Goal: Task Accomplishment & Management: Use online tool/utility

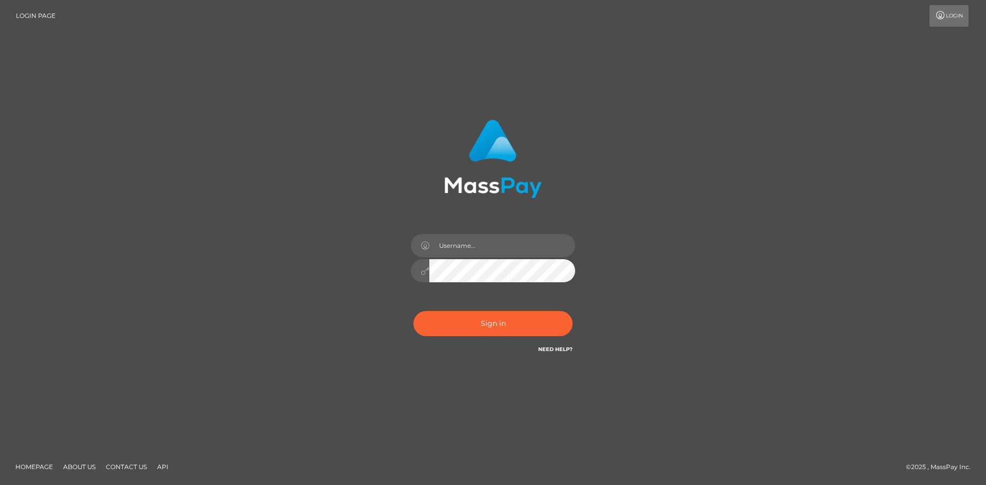
click at [464, 246] on input "text" at bounding box center [502, 245] width 146 height 23
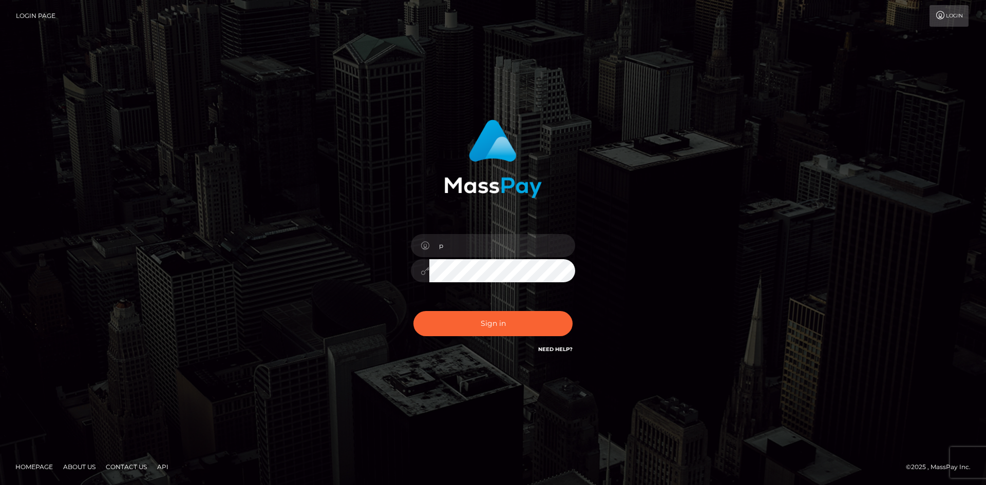
type input "pranav"
click at [500, 329] on button "Sign in" at bounding box center [492, 323] width 159 height 25
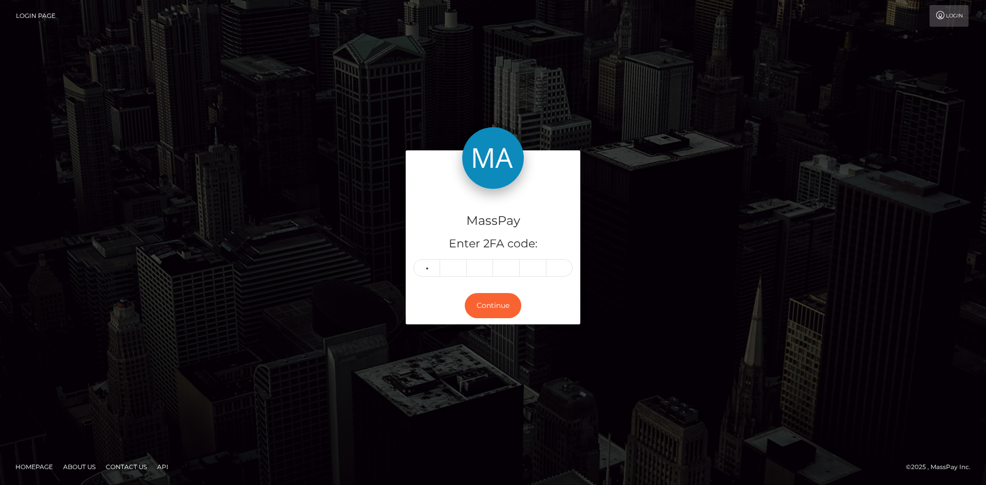
type input "0"
type input "4"
type input "9"
type input "4"
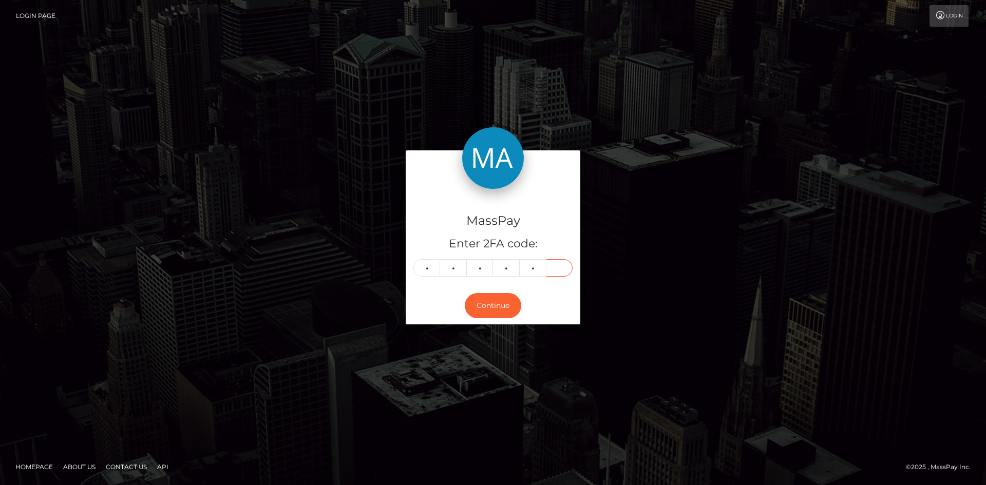
type input "4"
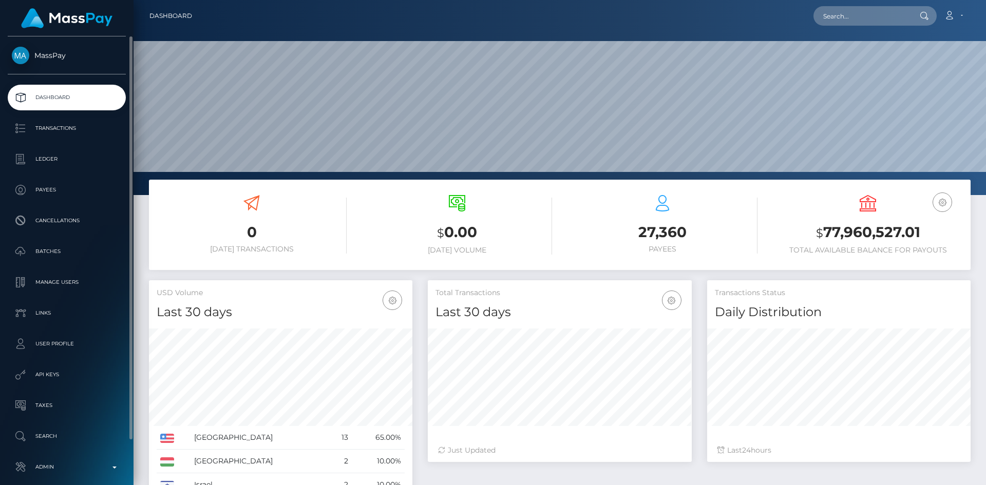
scroll to position [48, 0]
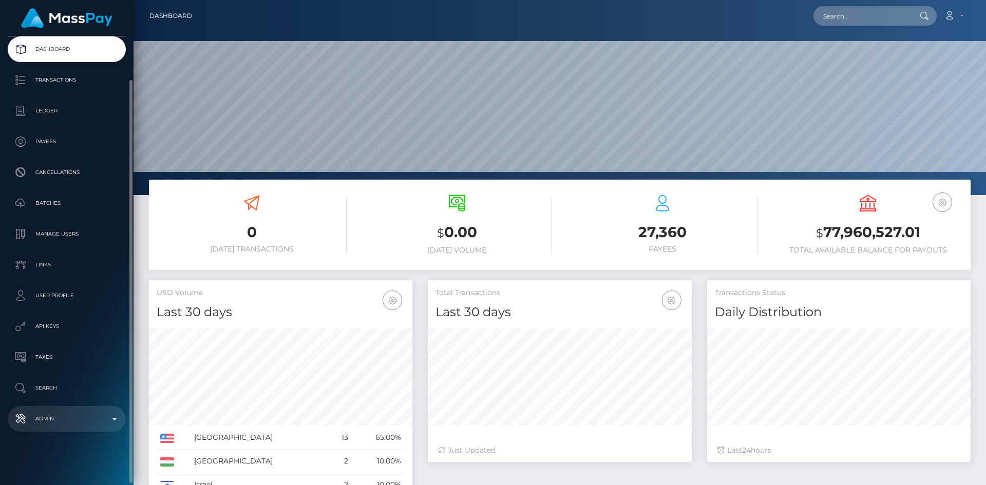
click at [90, 427] on p "Admin" at bounding box center [67, 418] width 110 height 15
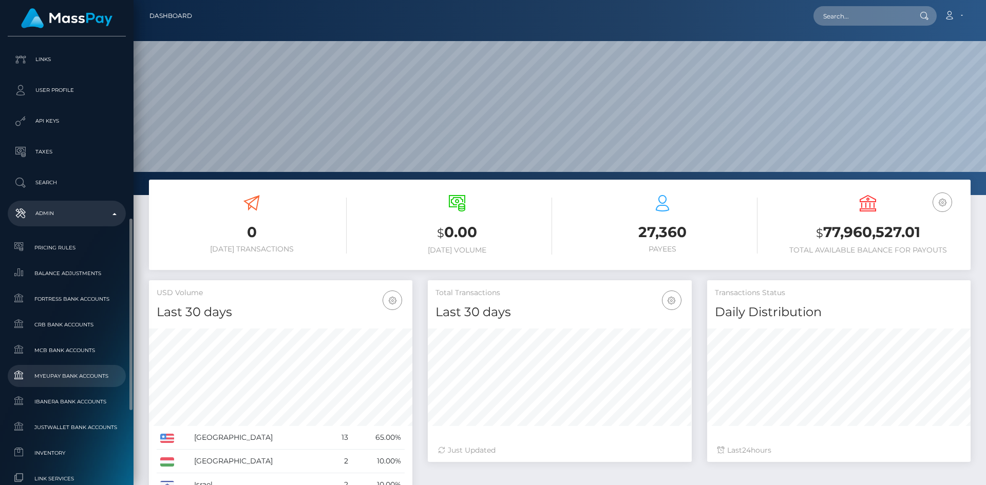
scroll to position [356, 0]
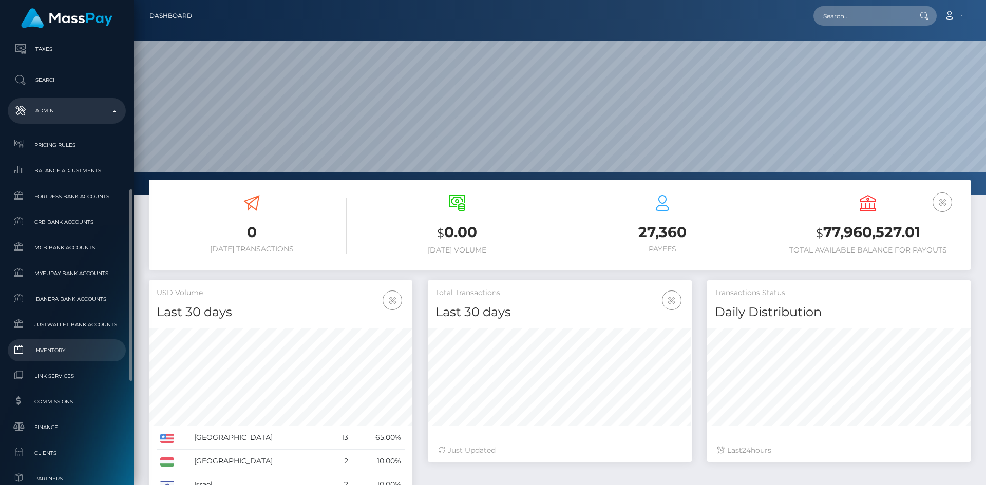
click at [55, 355] on span "Inventory" at bounding box center [67, 351] width 110 height 12
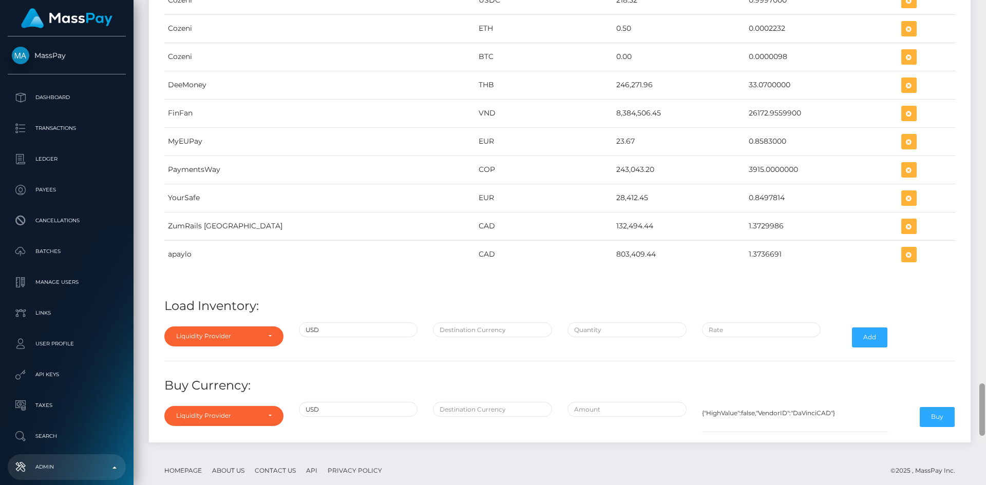
scroll to position [4004, 0]
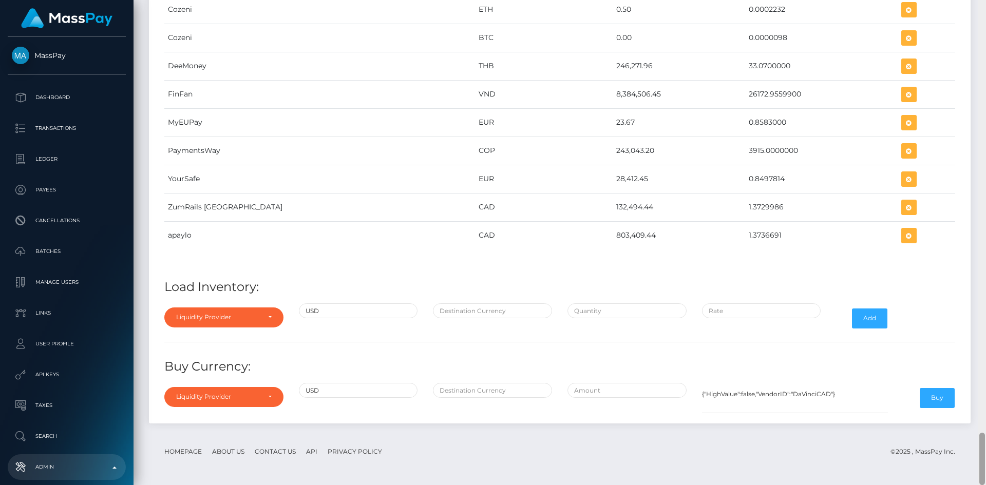
drag, startPoint x: 983, startPoint y: 145, endPoint x: 985, endPoint y: 480, distance: 335.3
click at [985, 480] on div at bounding box center [982, 242] width 8 height 485
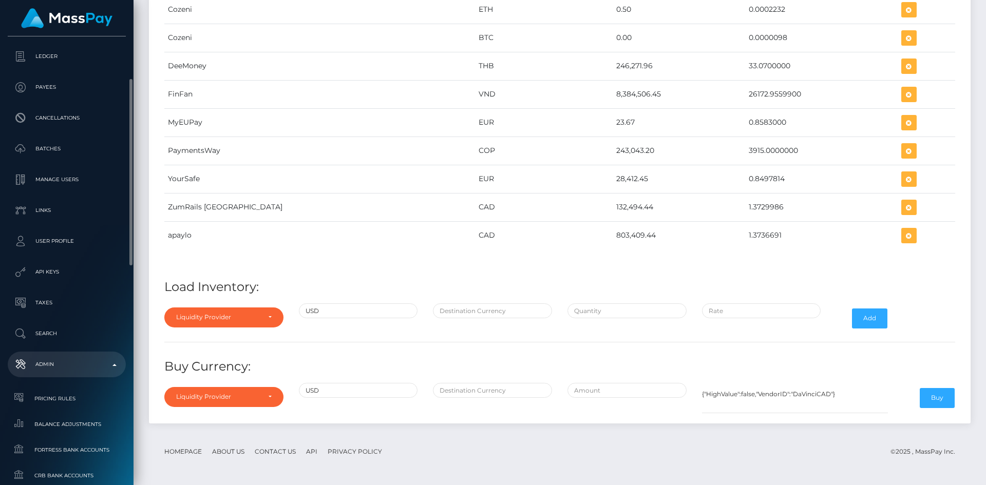
click at [67, 363] on p "Admin" at bounding box center [67, 364] width 110 height 15
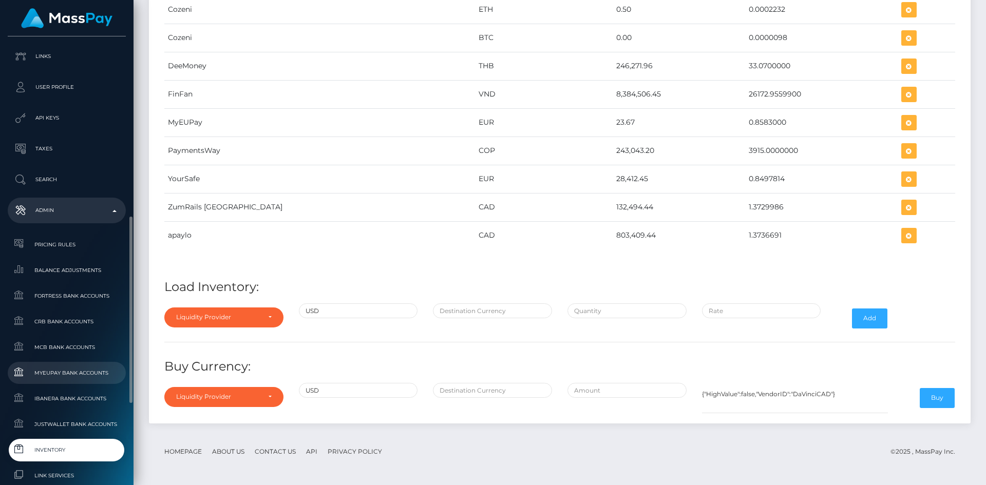
scroll to position [359, 0]
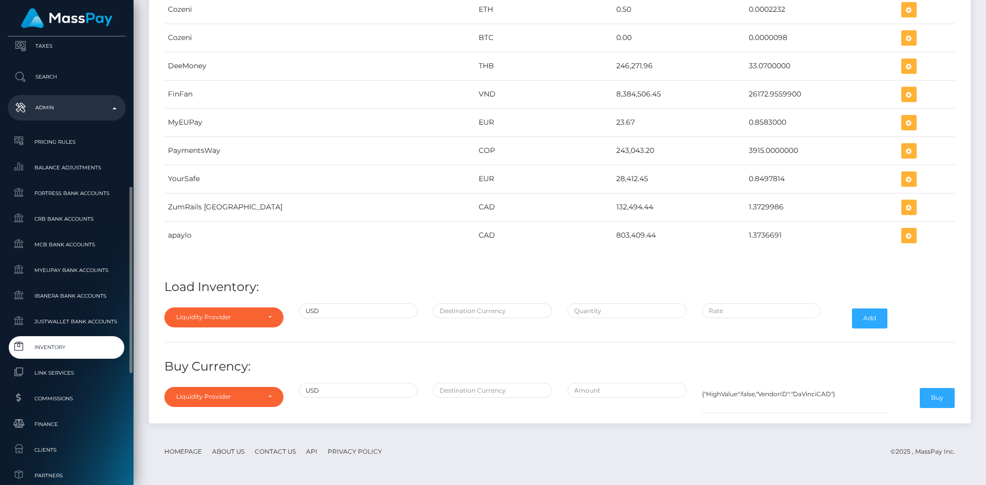
click at [51, 348] on span "Inventory" at bounding box center [67, 347] width 110 height 12
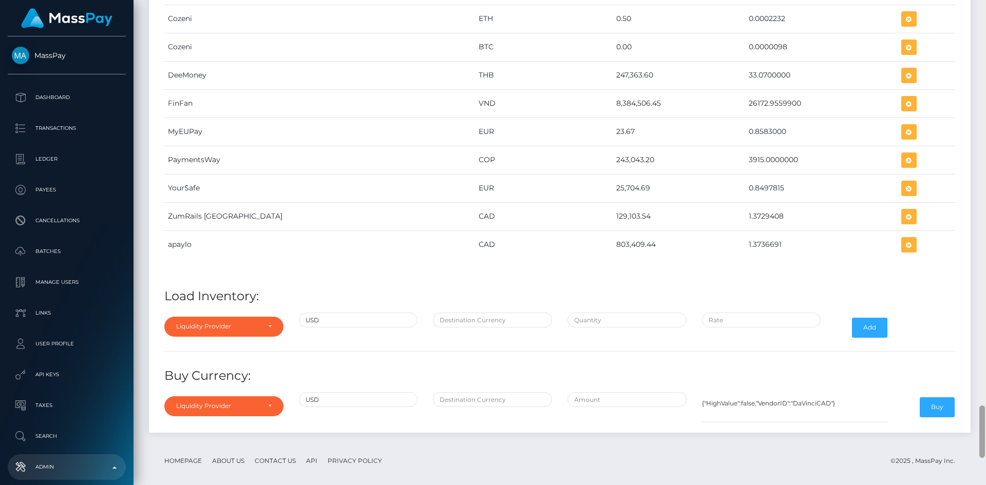
scroll to position [4004, 0]
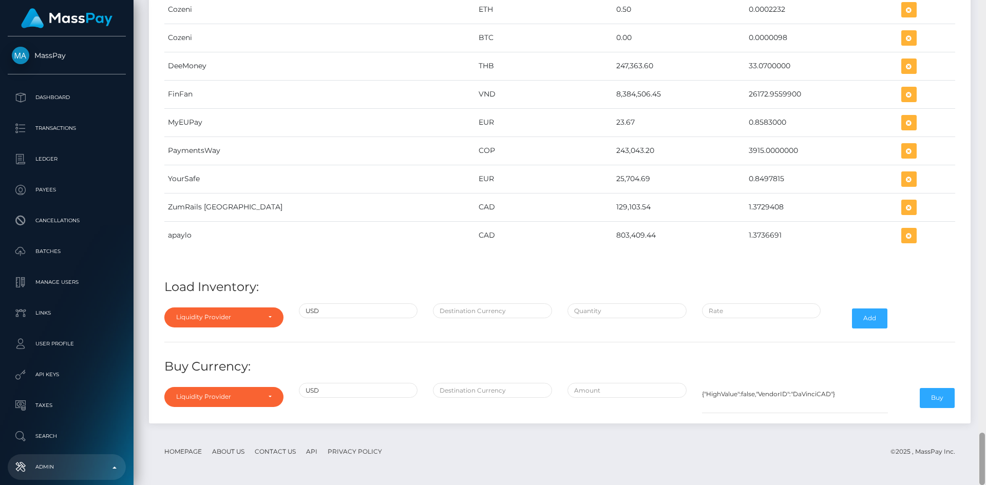
drag, startPoint x: 982, startPoint y: 163, endPoint x: 985, endPoint y: 459, distance: 295.8
click at [985, 459] on div at bounding box center [982, 242] width 8 height 485
drag, startPoint x: 545, startPoint y: 179, endPoint x: 582, endPoint y: 179, distance: 37.0
click at [613, 179] on td "25,704.69" at bounding box center [679, 179] width 132 height 28
copy td "25,704.69"
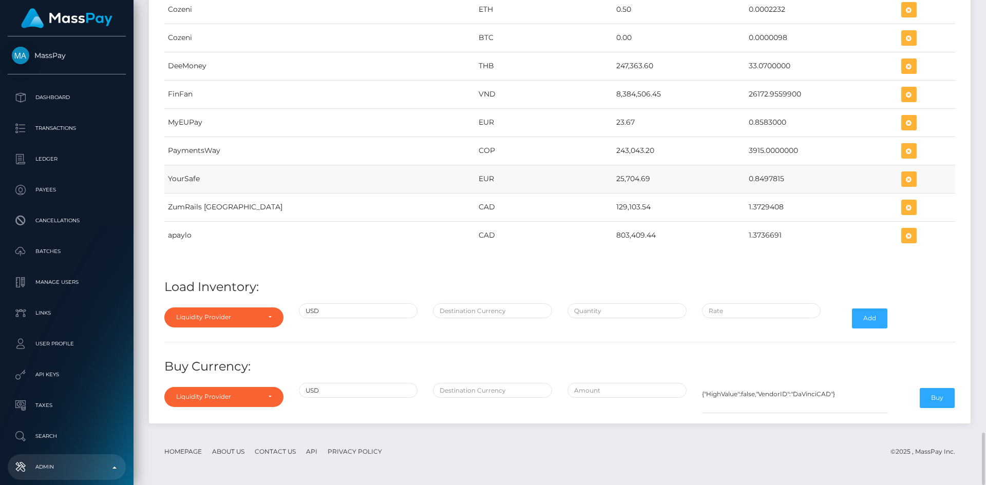
drag, startPoint x: 708, startPoint y: 179, endPoint x: 745, endPoint y: 177, distance: 37.5
click at [745, 177] on td "0.8497815" at bounding box center [821, 179] width 152 height 28
copy td "0.8497815"
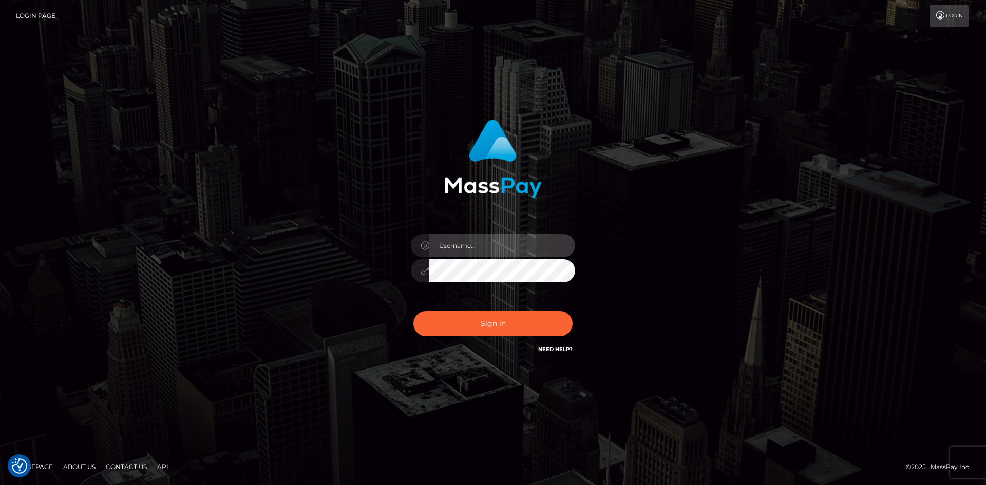
click at [470, 254] on input "text" at bounding box center [502, 245] width 146 height 23
type input "pranav"
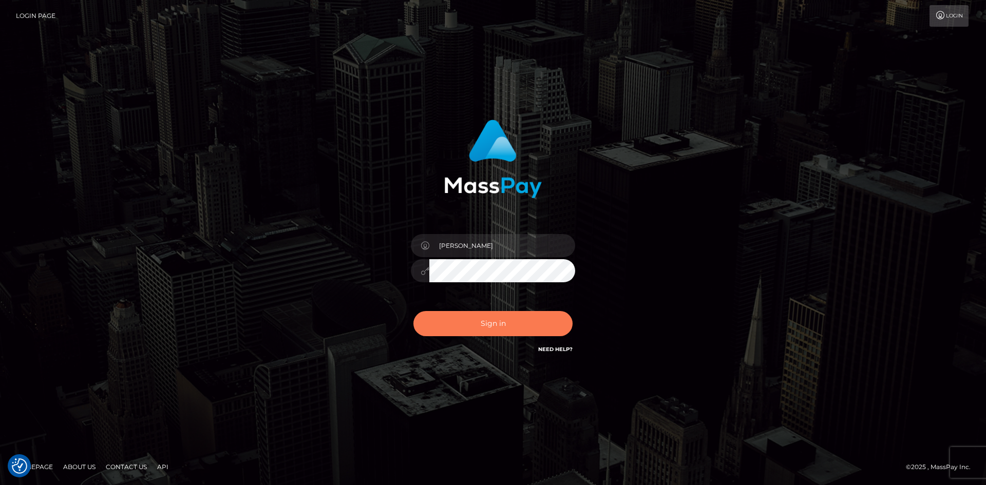
click at [475, 332] on button "Sign in" at bounding box center [492, 323] width 159 height 25
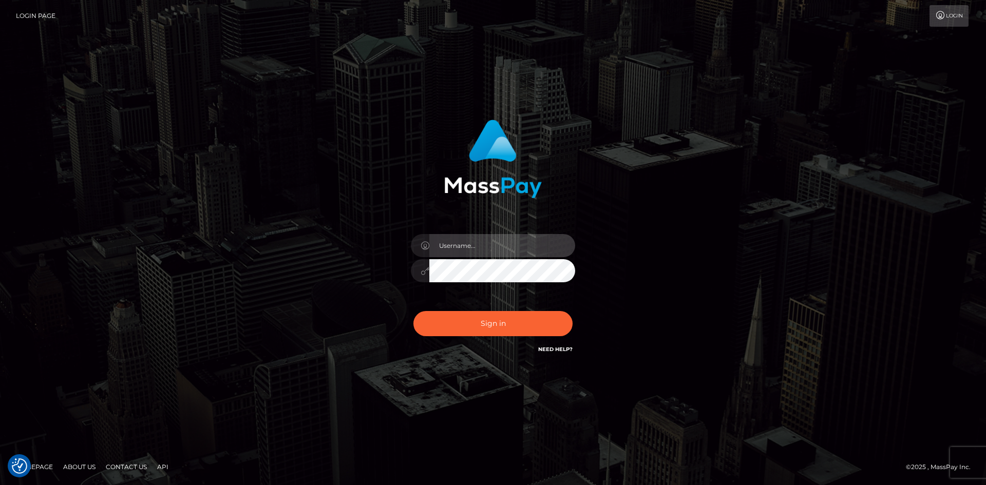
click at [468, 240] on input "text" at bounding box center [502, 245] width 146 height 23
type input "[PERSON_NAME]"
click at [413, 311] on button "Sign in" at bounding box center [492, 323] width 159 height 25
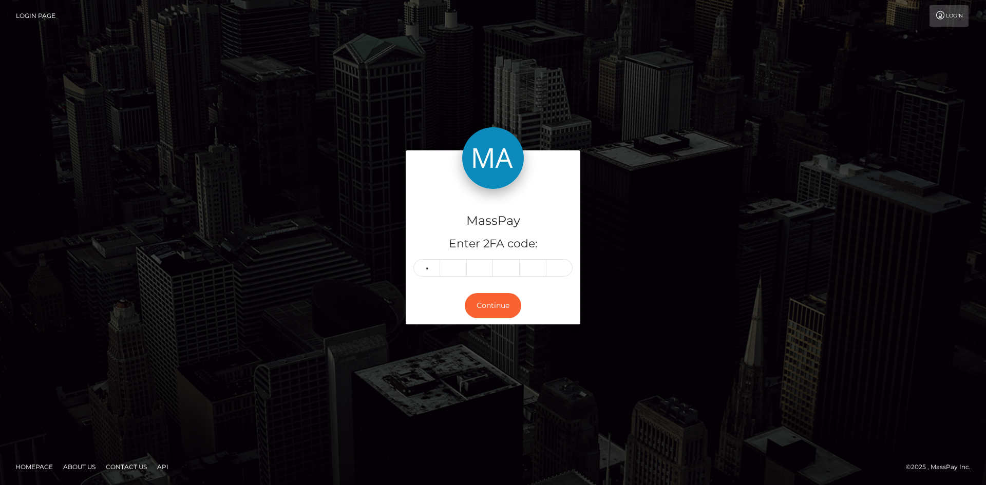
type input "8"
type input "3"
type input "5"
type input "2"
type input "4"
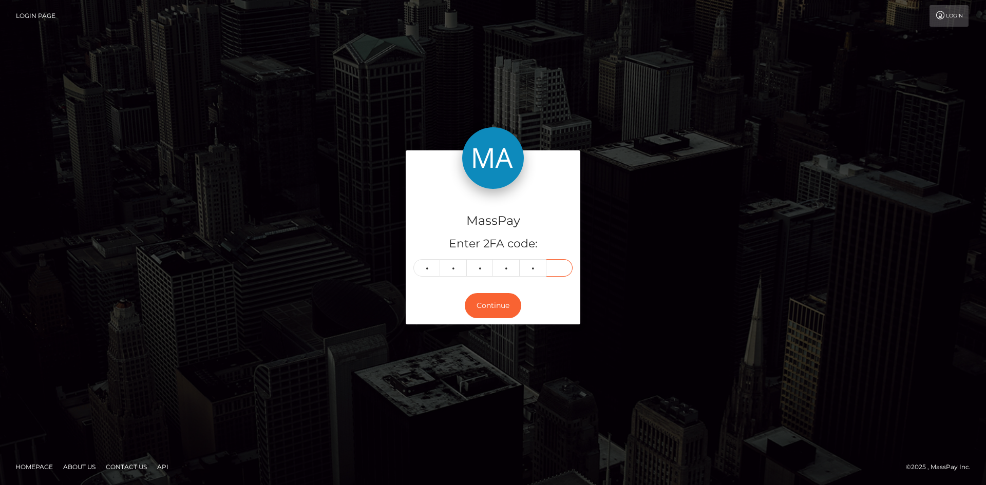
type input "6"
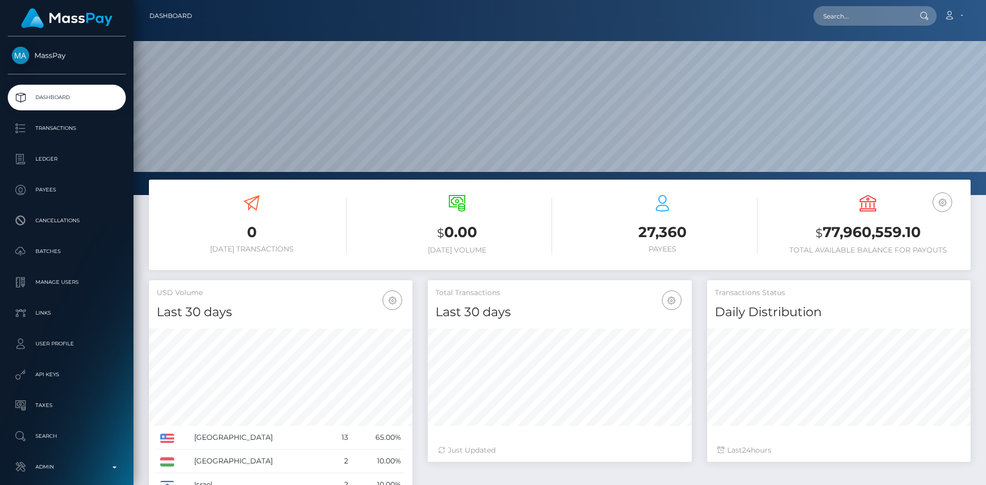
scroll to position [182, 264]
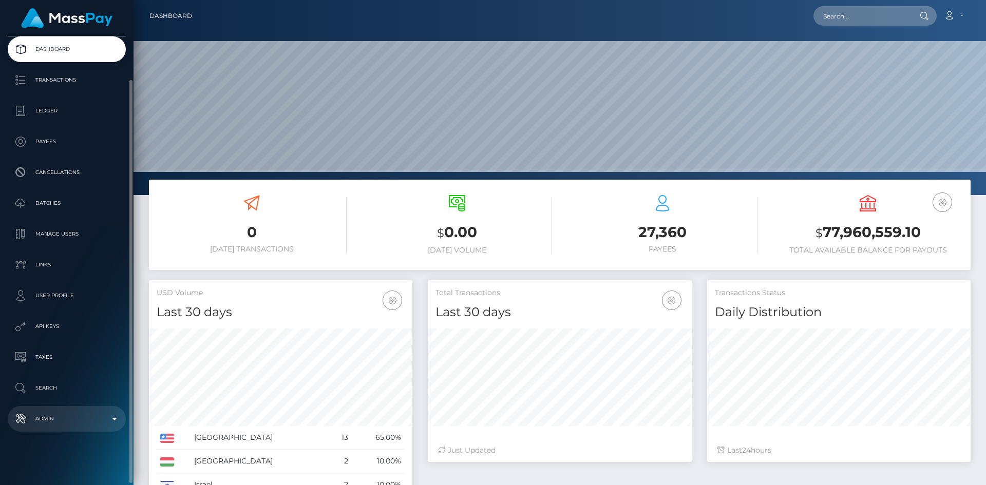
click at [63, 420] on p "Admin" at bounding box center [67, 418] width 110 height 15
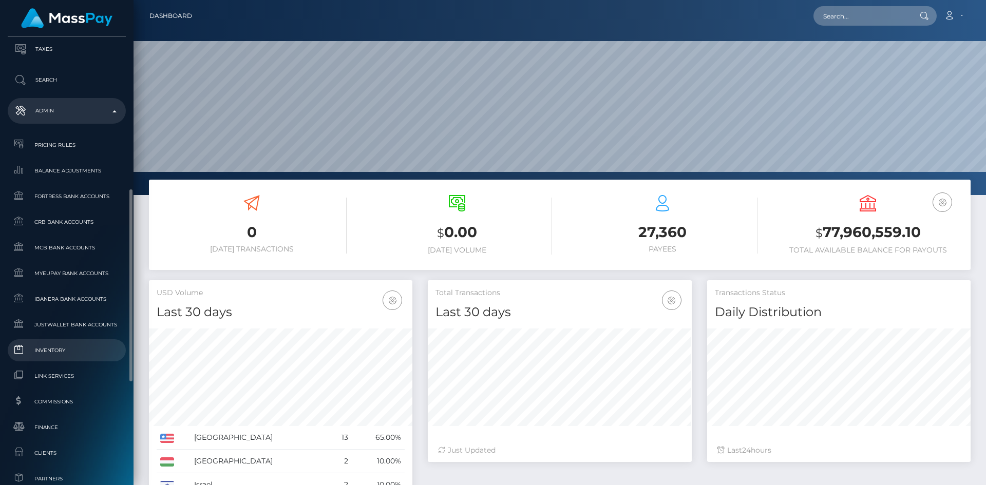
click at [70, 355] on span "Inventory" at bounding box center [67, 351] width 110 height 12
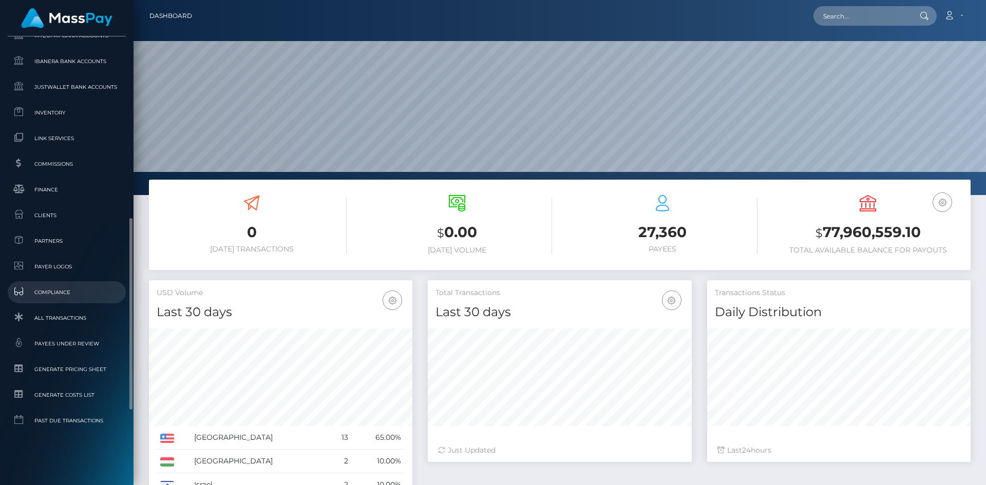
scroll to position [543, 0]
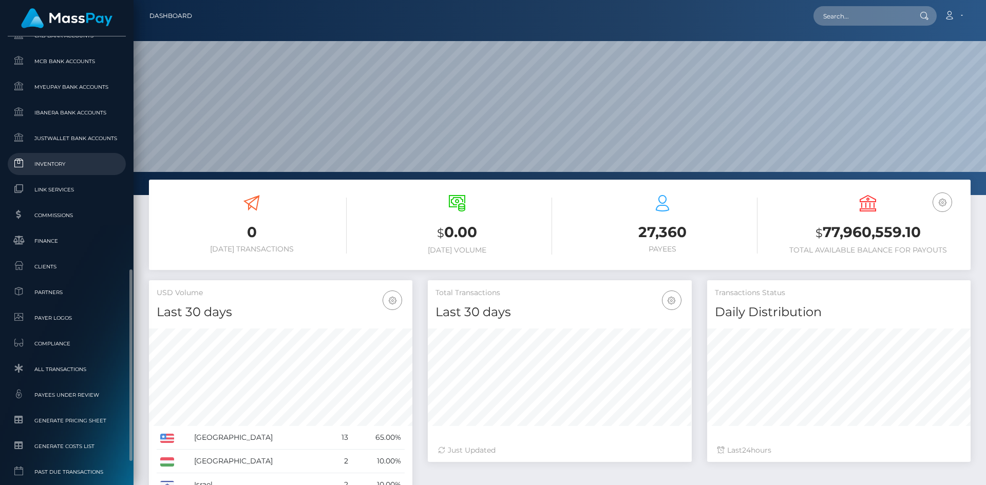
click at [52, 172] on link "Inventory" at bounding box center [67, 164] width 118 height 22
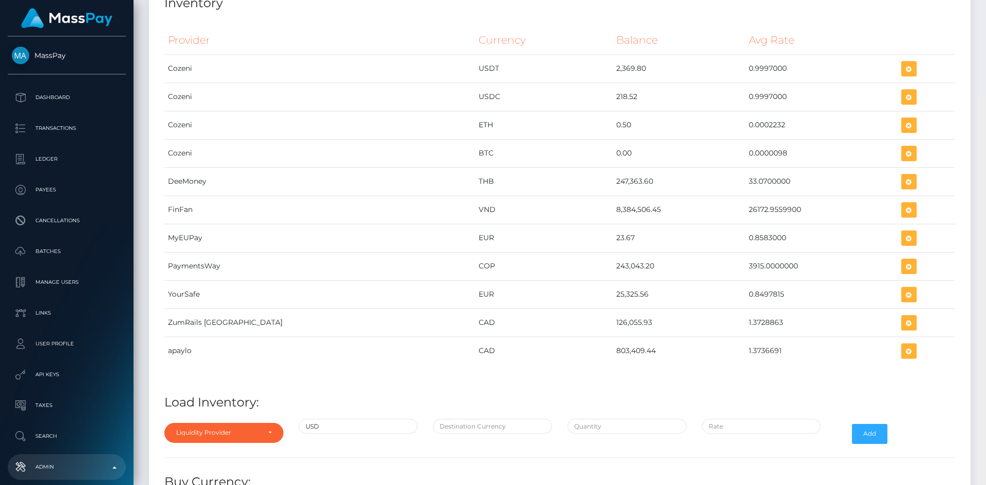
scroll to position [4004, 0]
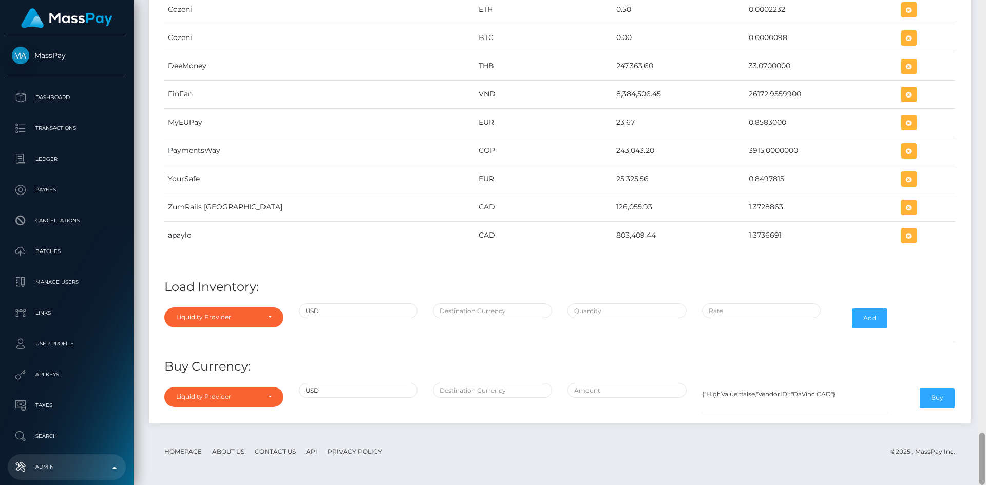
drag, startPoint x: 983, startPoint y: 76, endPoint x: 985, endPoint y: 476, distance: 399.5
click at [985, 476] on div at bounding box center [982, 242] width 8 height 485
drag, startPoint x: 541, startPoint y: 178, endPoint x: 579, endPoint y: 177, distance: 38.0
click at [579, 177] on tr "YourSafe EUR 25,325.56 0.8497815" at bounding box center [559, 179] width 791 height 28
copy tr "25,325.56"
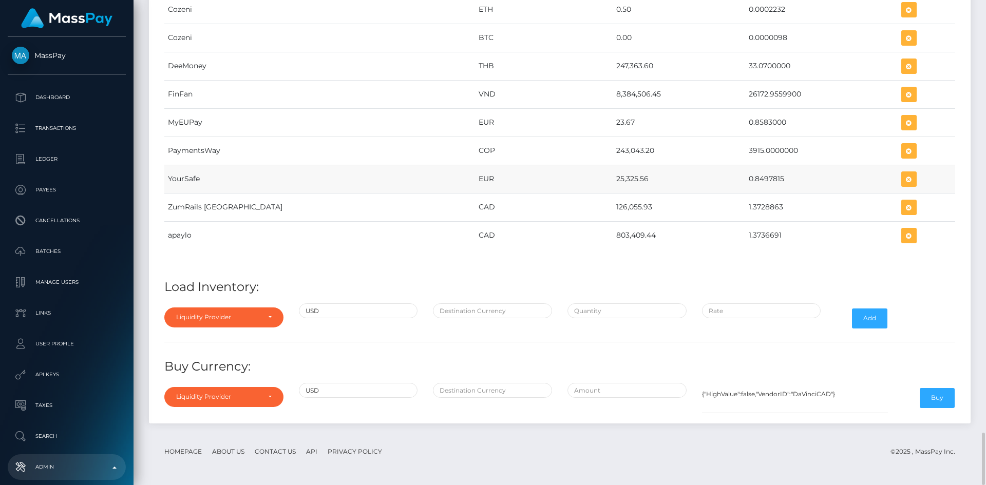
drag, startPoint x: 709, startPoint y: 180, endPoint x: 747, endPoint y: 178, distance: 38.0
click at [747, 178] on td "0.8497815" at bounding box center [821, 179] width 152 height 28
copy td "0.8497815"
click at [903, 179] on icon "button" at bounding box center [909, 179] width 12 height 13
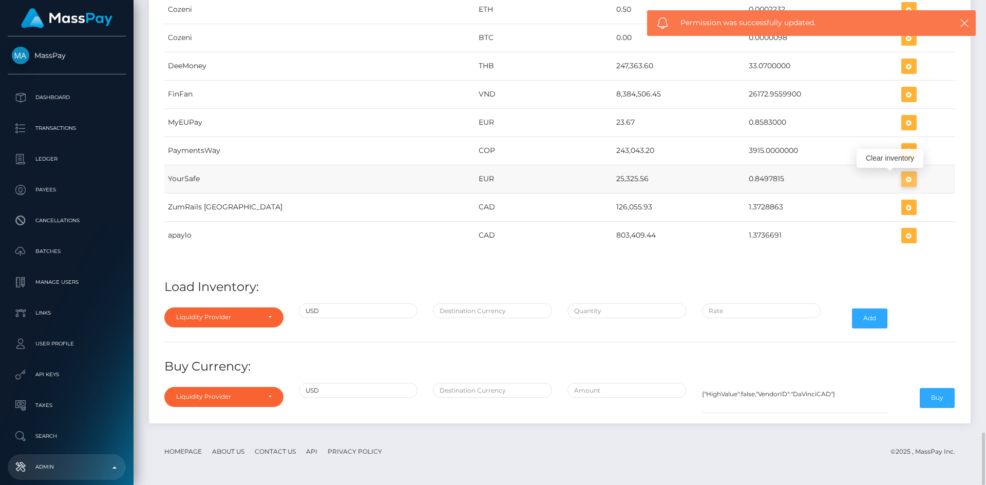
click at [903, 182] on icon "button" at bounding box center [909, 179] width 12 height 13
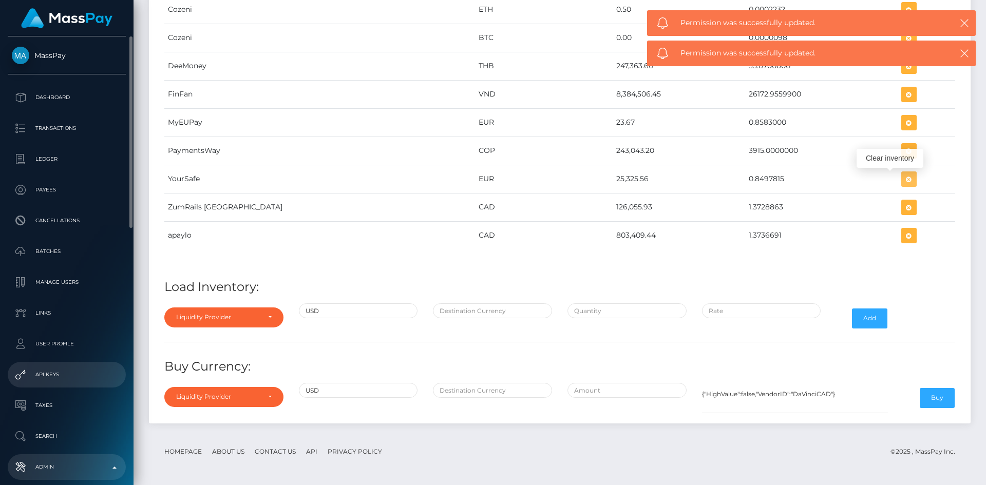
scroll to position [51, 0]
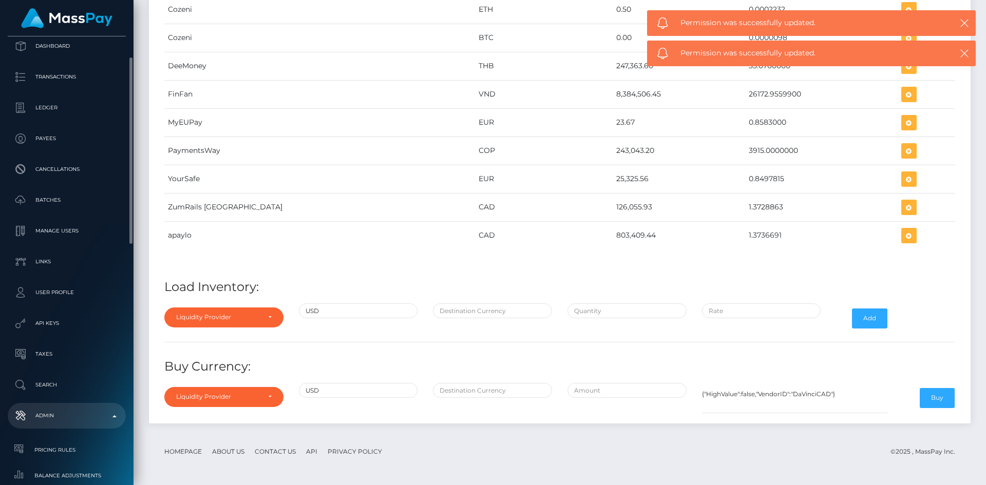
click at [66, 411] on p "Admin" at bounding box center [67, 415] width 110 height 15
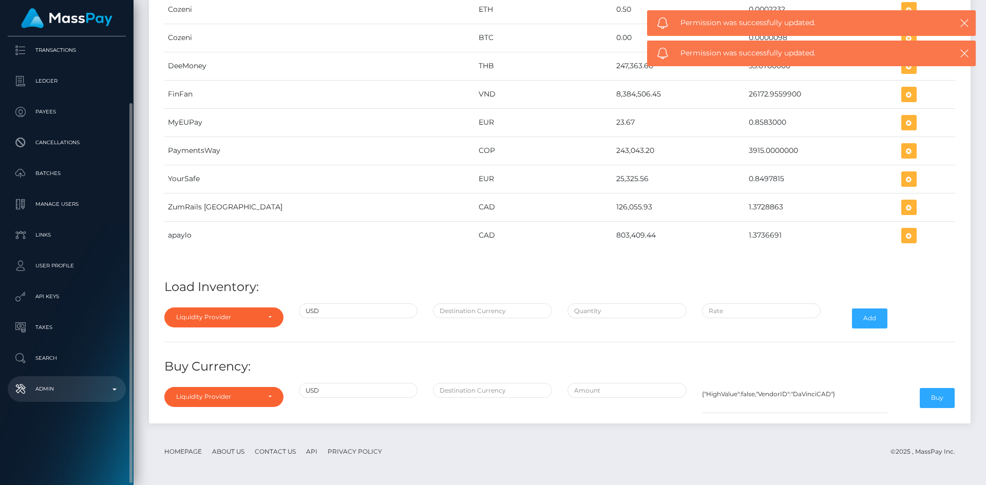
click at [61, 394] on p "Admin" at bounding box center [67, 389] width 110 height 15
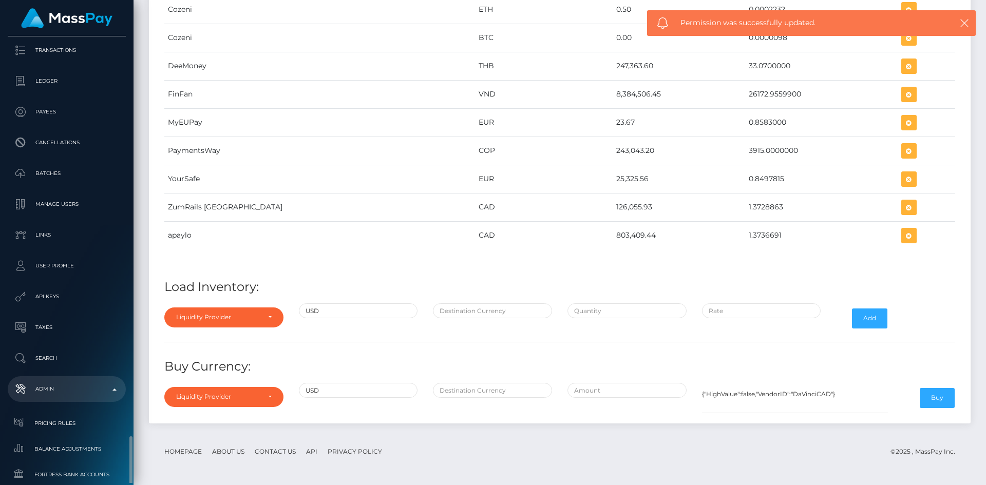
scroll to position [335, 0]
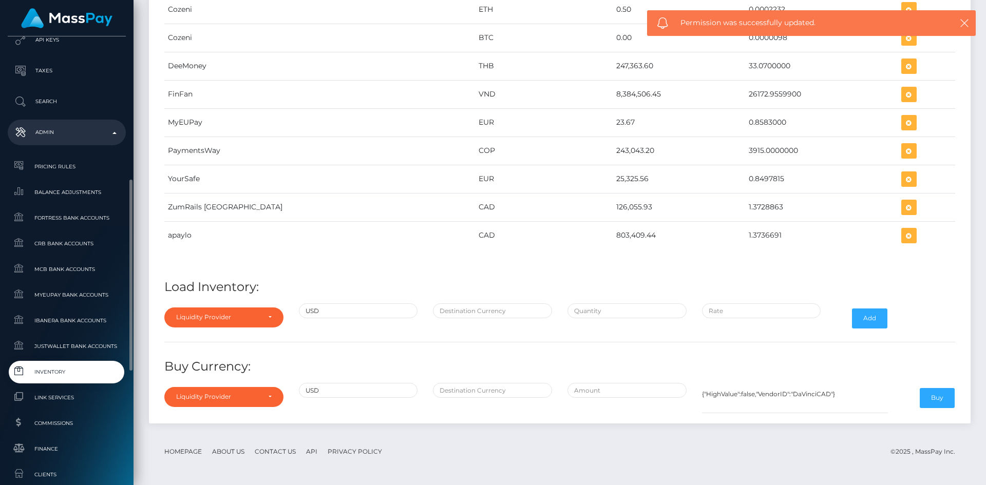
click at [57, 374] on span "Inventory" at bounding box center [67, 372] width 110 height 12
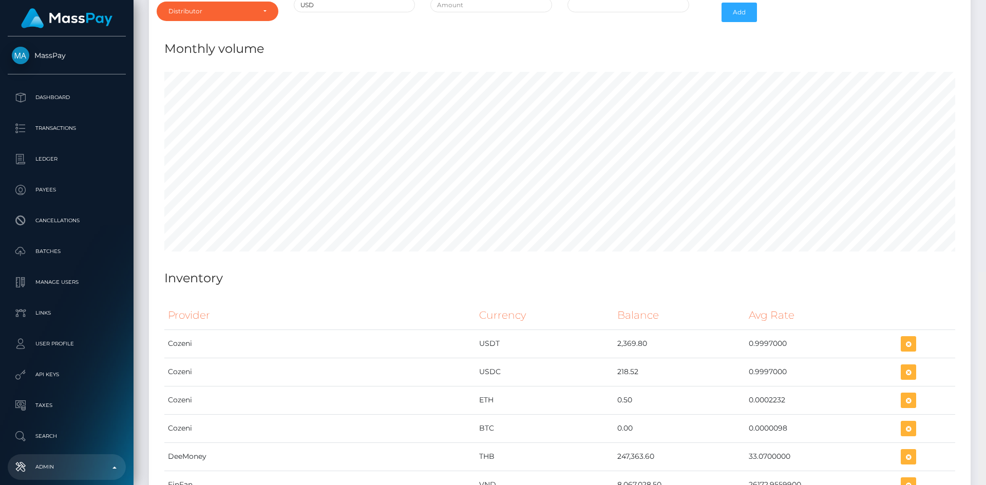
scroll to position [3953, 0]
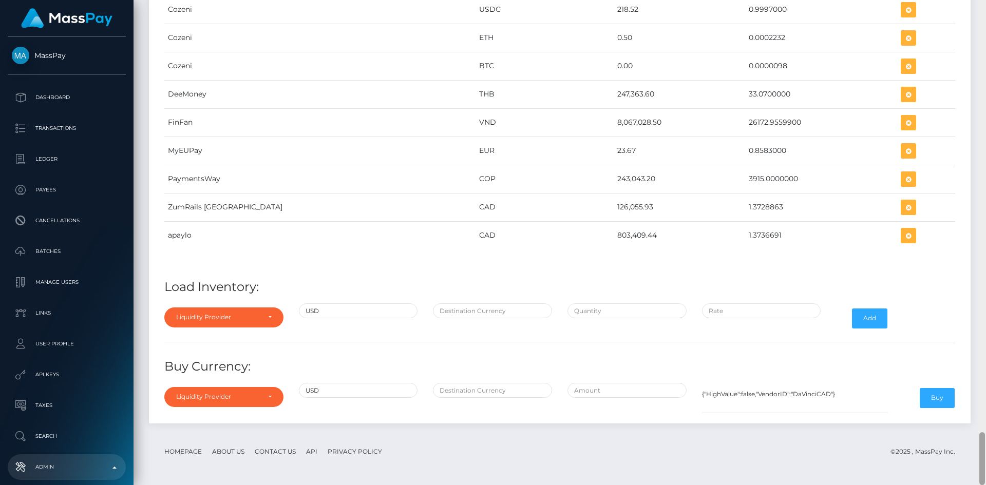
drag, startPoint x: 984, startPoint y: 39, endPoint x: 985, endPoint y: 492, distance: 453.4
click at [985, 485] on html "MassPay Dashboard Transactions Ledger Payees Cancellations Links" at bounding box center [493, 242] width 986 height 485
click at [220, 315] on div "Liquidity Provider" at bounding box center [218, 317] width 84 height 8
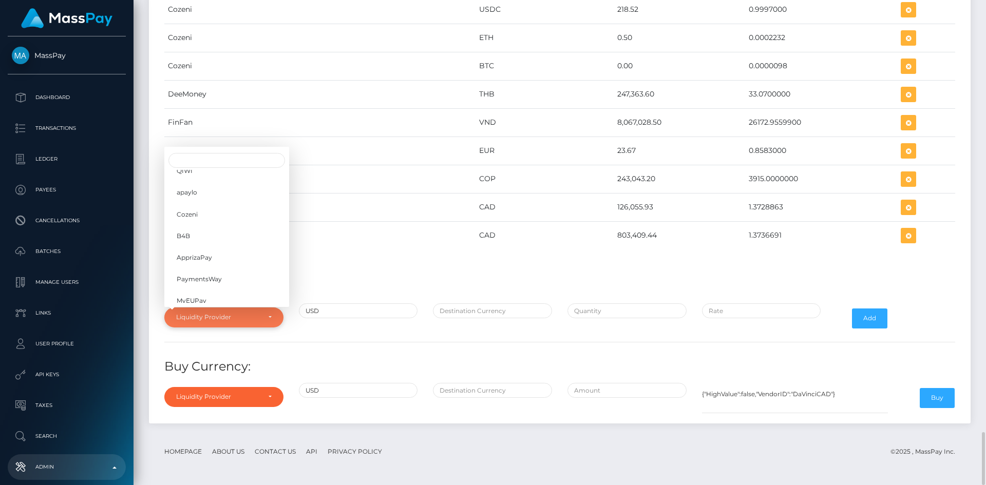
scroll to position [162, 0]
click at [202, 239] on span "YourSafe" at bounding box center [190, 236] width 27 height 9
select select "YourSafe"
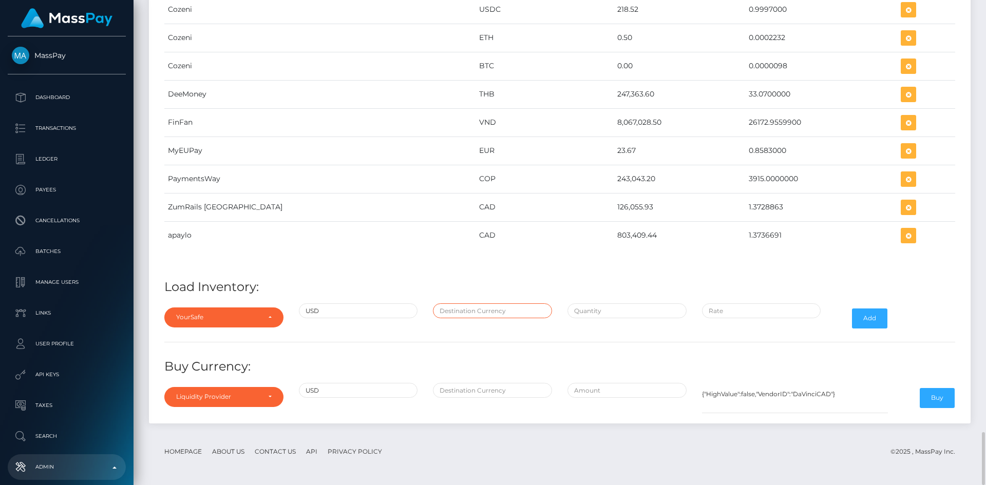
click at [450, 308] on input "text" at bounding box center [492, 310] width 119 height 15
type input "EUR"
click at [626, 311] on input "text" at bounding box center [626, 310] width 119 height 15
click at [603, 310] on input "$" at bounding box center [626, 310] width 119 height 15
paste input "200,000.0000000"
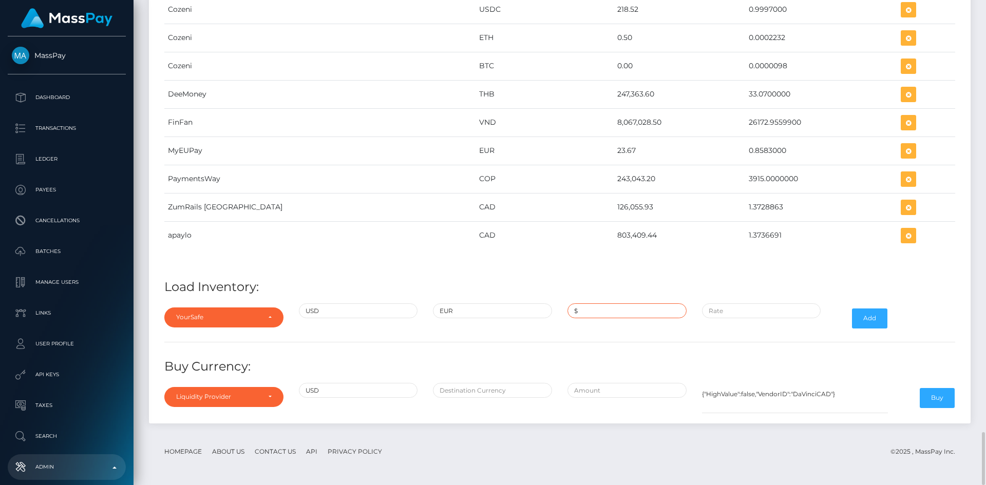
type input "$200,000.0000000"
click at [750, 310] on input "$" at bounding box center [761, 310] width 119 height 15
paste input "0.8517544"
type input "$0.8517544"
click at [868, 319] on button "Add" at bounding box center [869, 319] width 35 height 20
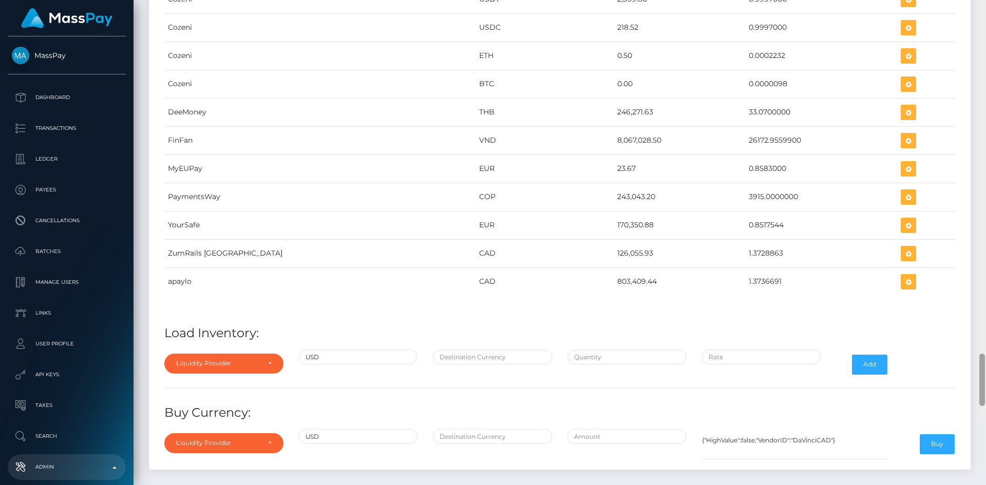
scroll to position [4004, 0]
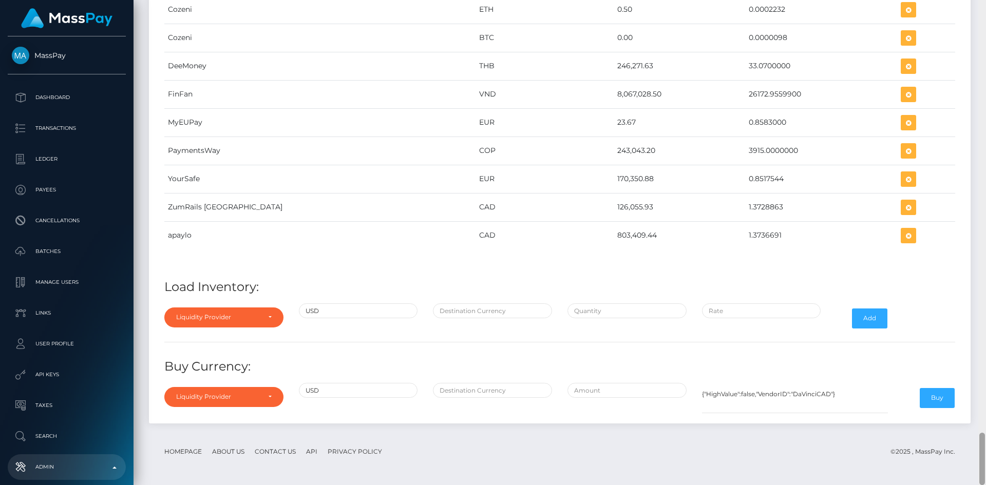
drag, startPoint x: 983, startPoint y: 53, endPoint x: 985, endPoint y: 472, distance: 419.0
click at [985, 472] on div at bounding box center [982, 242] width 8 height 485
click at [256, 319] on div "Liquidity Provider" at bounding box center [218, 317] width 84 height 8
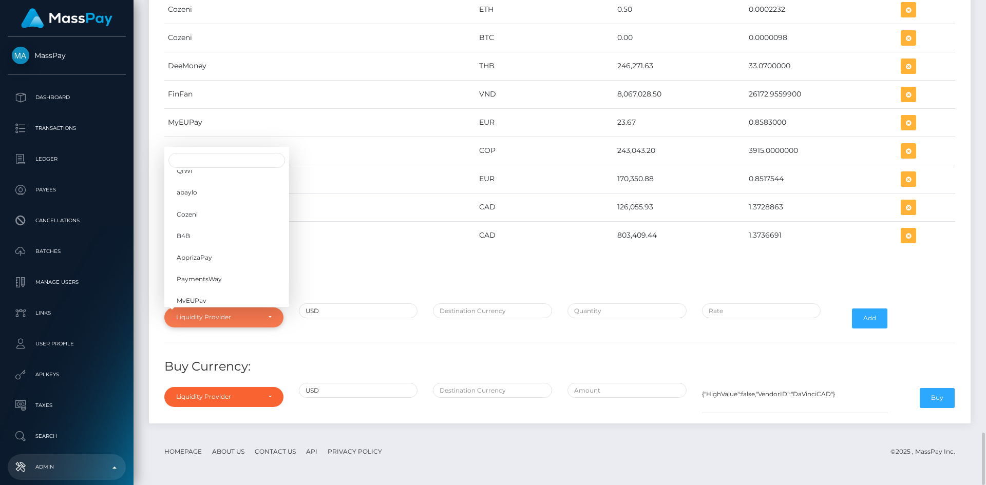
scroll to position [162, 0]
click at [190, 236] on span "YourSafe" at bounding box center [190, 236] width 27 height 9
select select "YourSafe"
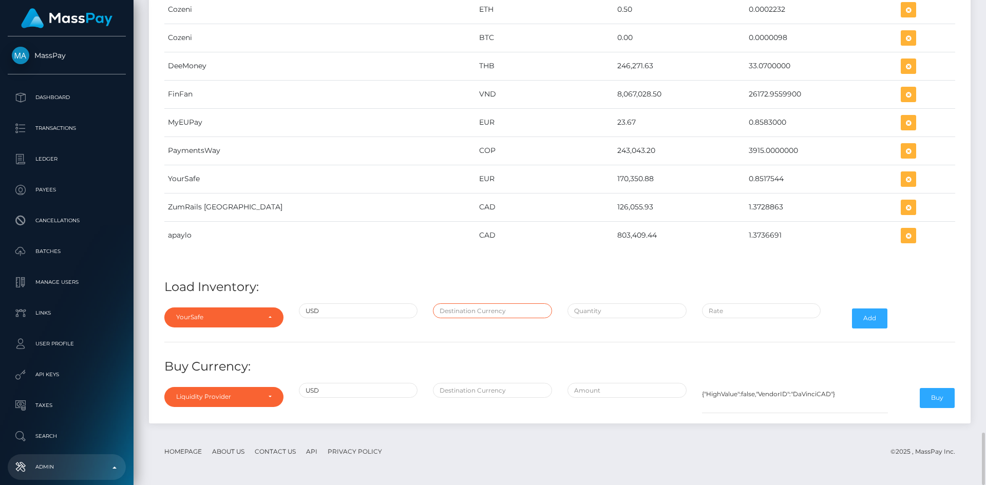
click at [490, 314] on input "text" at bounding box center [492, 310] width 119 height 15
type input "EUR"
click at [581, 311] on input "text" at bounding box center [626, 310] width 119 height 15
click at [590, 314] on input "$" at bounding box center [626, 310] width 119 height 15
paste input "32,216.5593100"
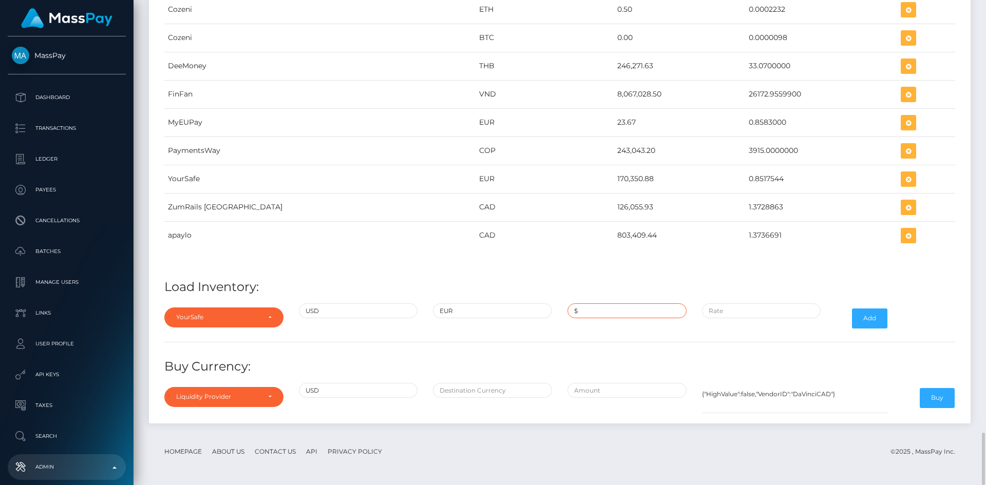
type input "$32,216.5593100"
click at [737, 310] on input "$" at bounding box center [761, 310] width 119 height 15
paste input "0.8548014"
type input "$0.8548014"
click at [869, 320] on button "Add" at bounding box center [869, 319] width 35 height 20
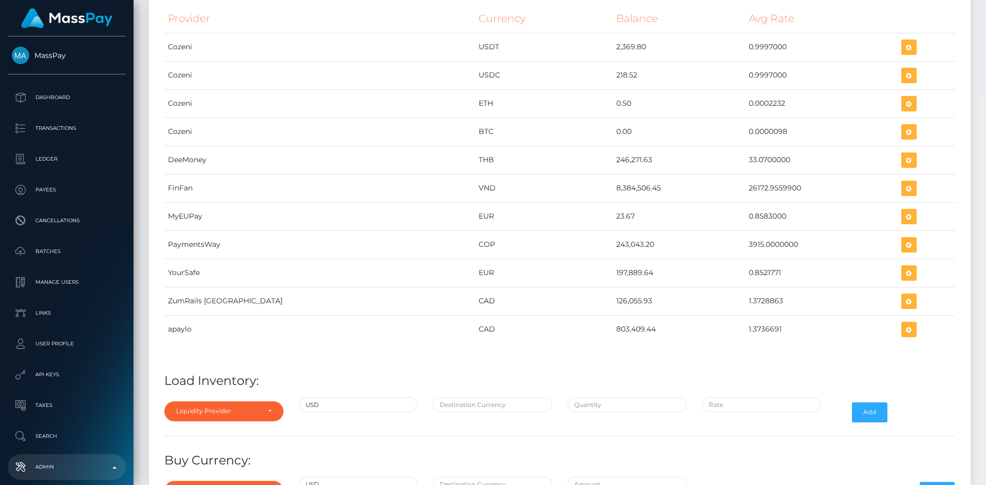
scroll to position [4004, 0]
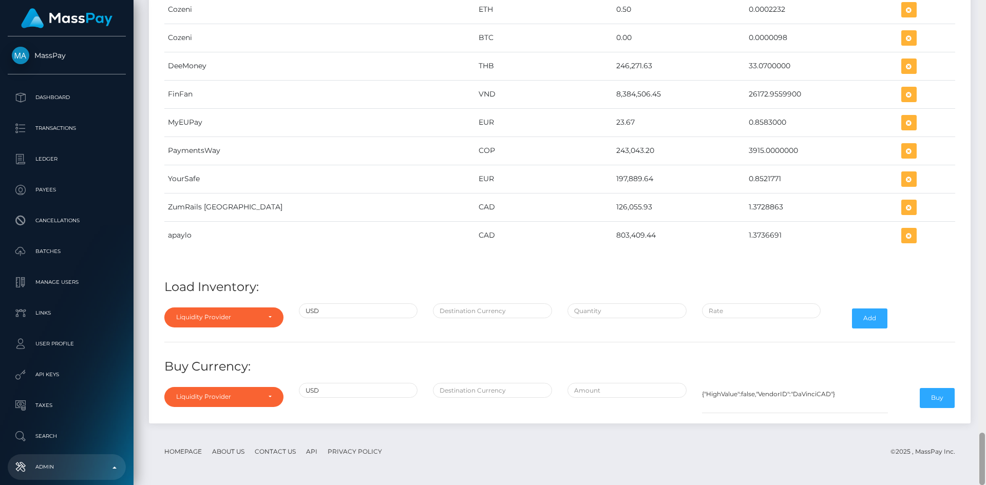
drag, startPoint x: 983, startPoint y: 62, endPoint x: 985, endPoint y: 480, distance: 418.0
click at [985, 480] on div at bounding box center [982, 242] width 8 height 485
drag, startPoint x: 545, startPoint y: 181, endPoint x: 584, endPoint y: 180, distance: 39.6
click at [613, 180] on td "197,889.64" at bounding box center [679, 179] width 132 height 28
copy td "197,889.64"
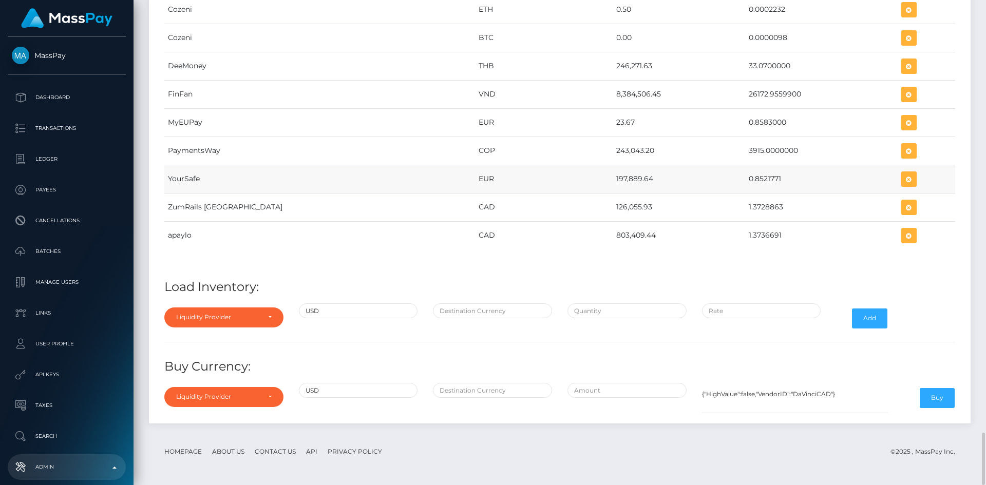
drag, startPoint x: 707, startPoint y: 179, endPoint x: 744, endPoint y: 177, distance: 37.1
click at [745, 177] on td "0.8521771" at bounding box center [821, 179] width 152 height 28
copy td "0.8521771"
click at [903, 181] on icon "button" at bounding box center [909, 179] width 12 height 13
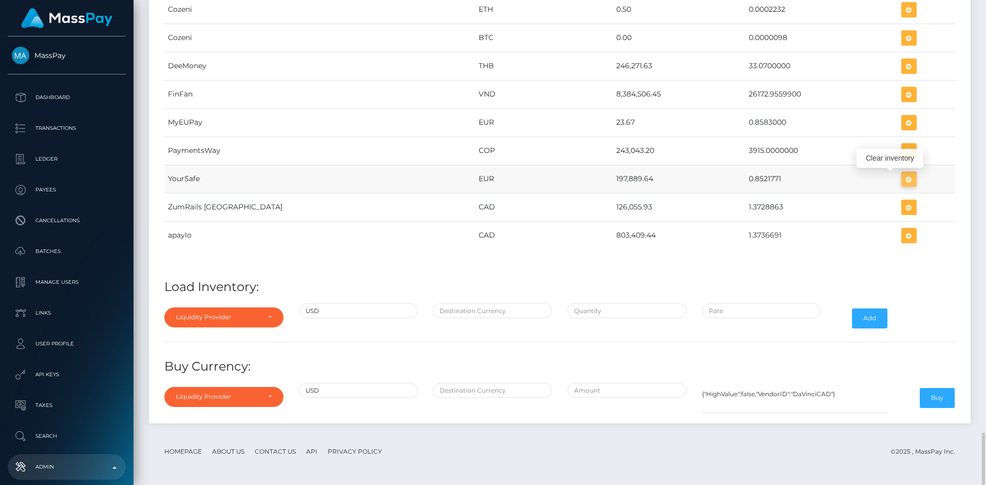
click at [903, 179] on icon "button" at bounding box center [909, 179] width 12 height 13
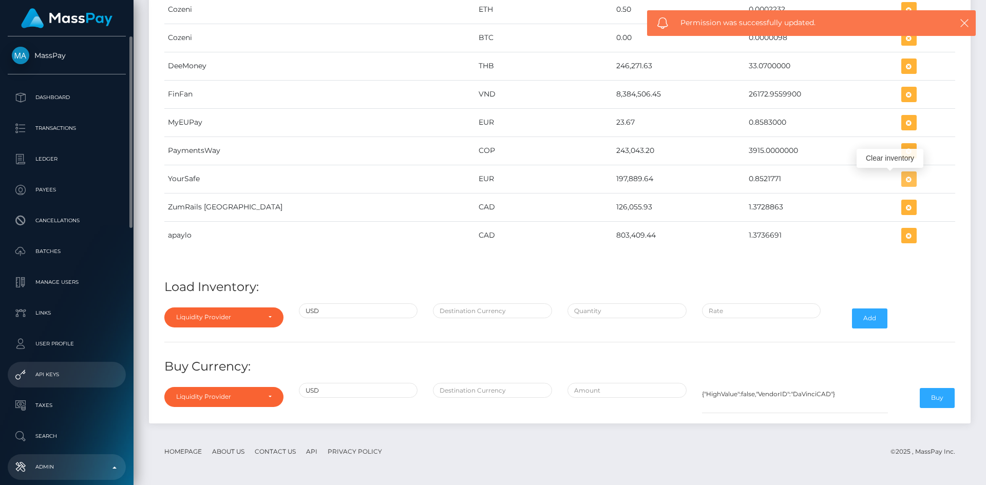
scroll to position [103, 0]
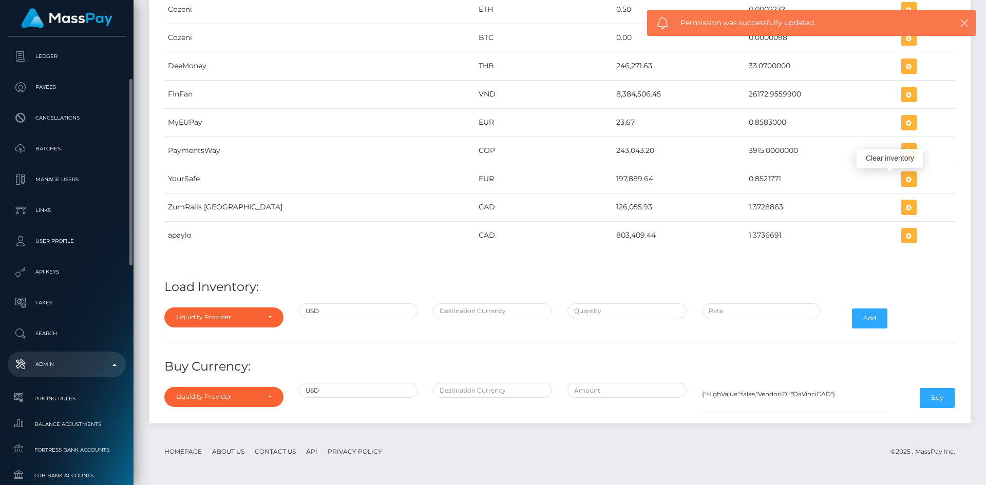
click at [65, 368] on p "Admin" at bounding box center [67, 364] width 110 height 15
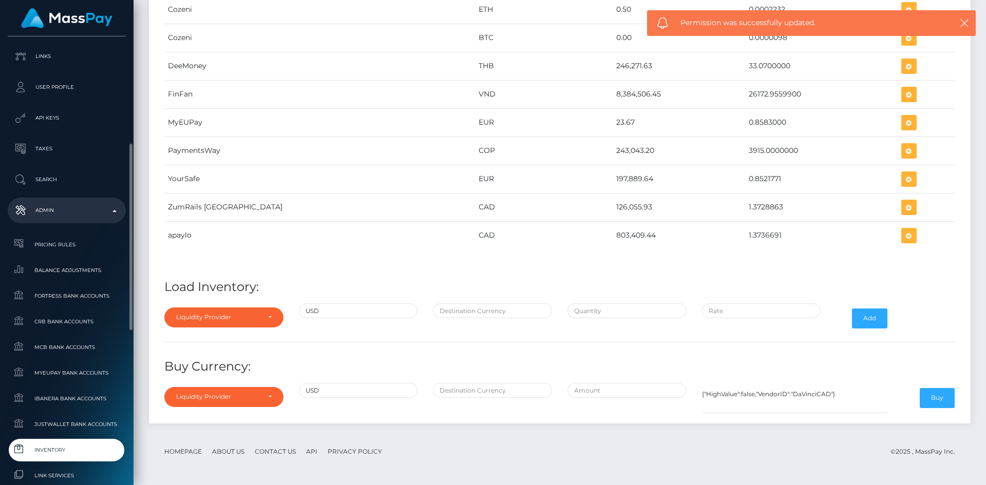
scroll to position [308, 0]
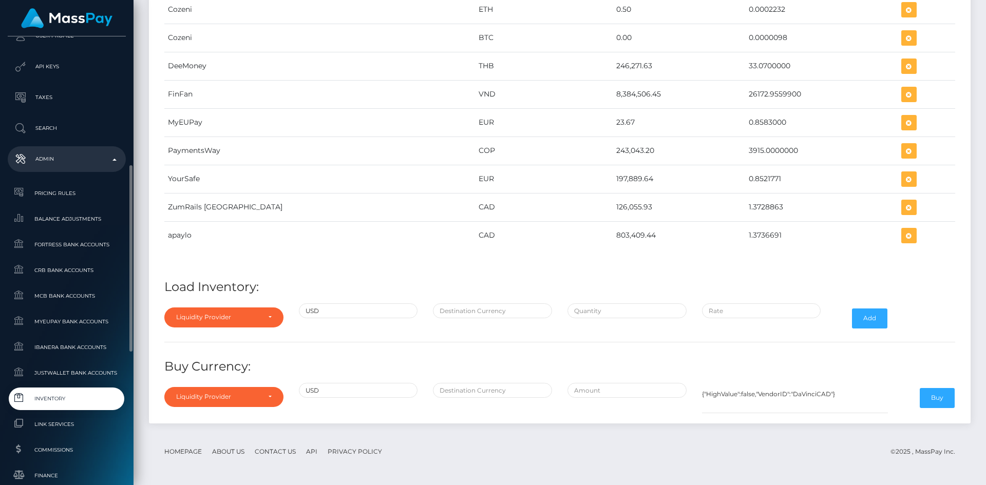
click at [57, 400] on span "Inventory" at bounding box center [67, 399] width 110 height 12
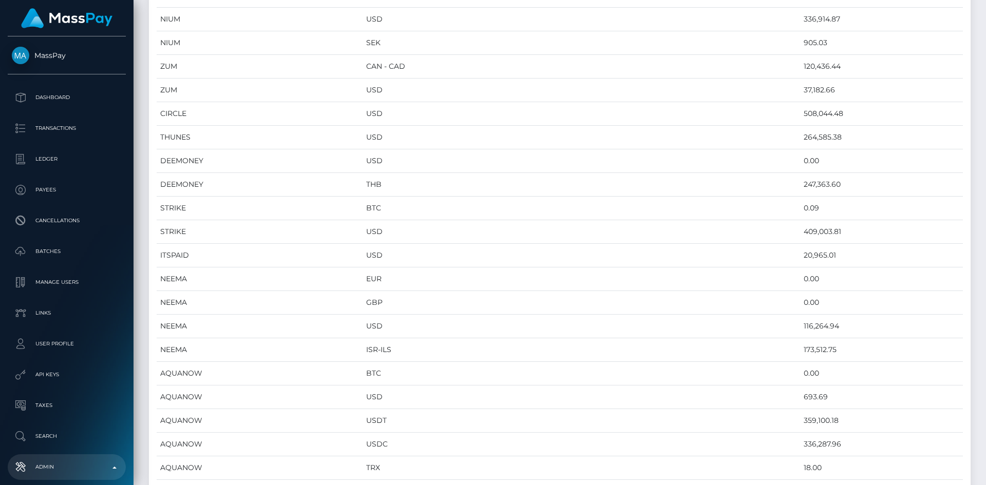
scroll to position [793, 0]
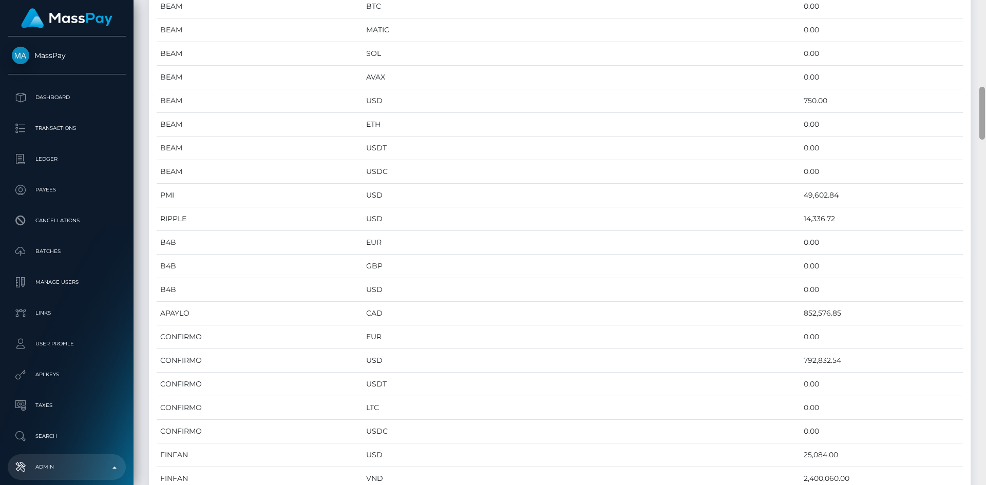
drag, startPoint x: 985, startPoint y: 68, endPoint x: 985, endPoint y: 291, distance: 222.9
click at [985, 291] on div at bounding box center [982, 242] width 8 height 485
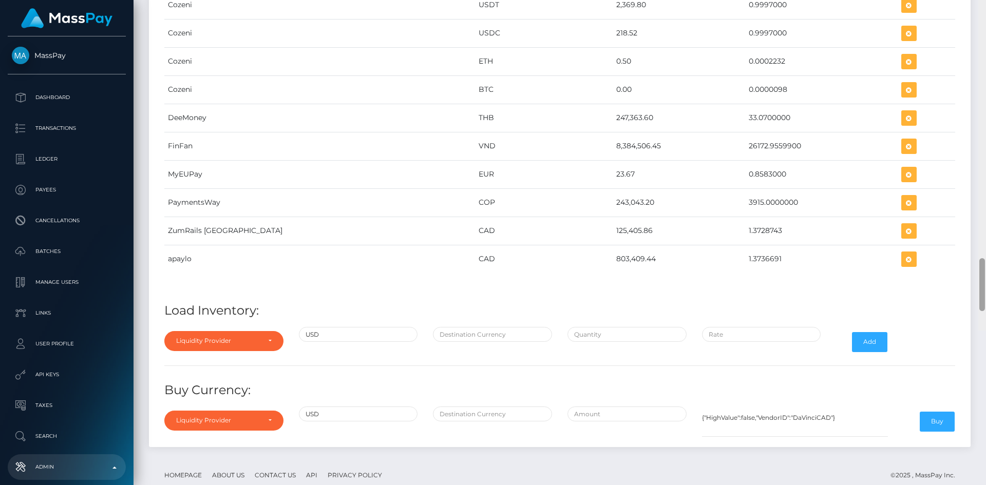
scroll to position [3953, 0]
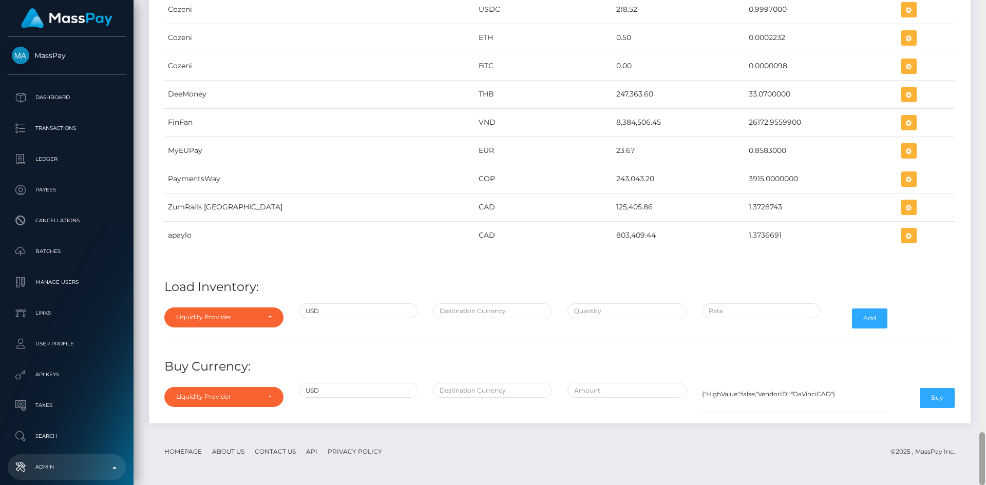
drag, startPoint x: 983, startPoint y: 118, endPoint x: 985, endPoint y: 476, distance: 357.4
click at [985, 476] on div at bounding box center [982, 242] width 8 height 485
click at [268, 322] on div "Liquidity Provider" at bounding box center [223, 318] width 119 height 20
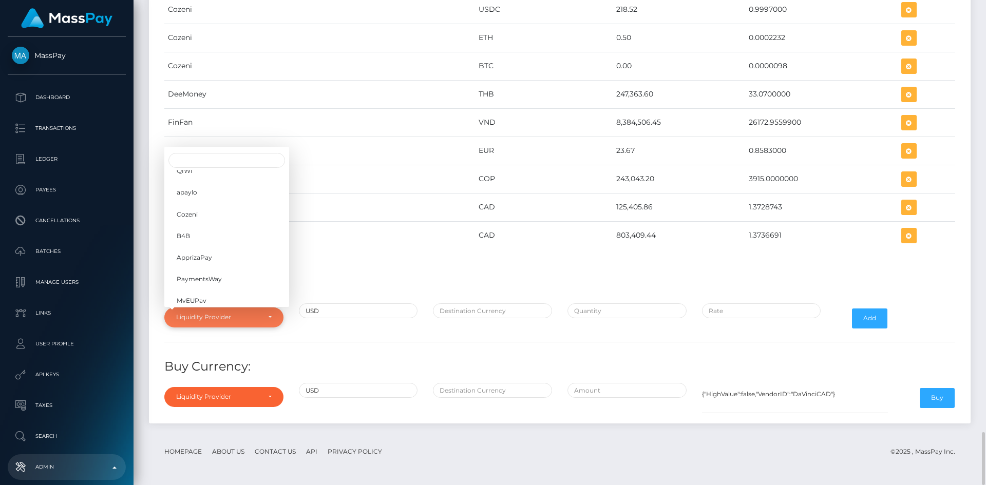
scroll to position [162, 0]
click at [204, 238] on link "YourSafe" at bounding box center [226, 236] width 125 height 19
select select "YourSafe"
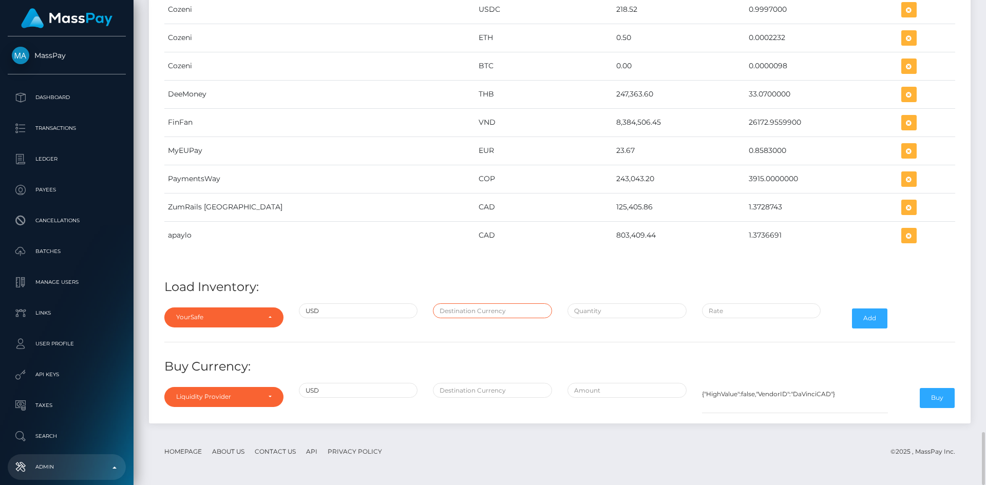
click at [450, 313] on input "text" at bounding box center [492, 310] width 119 height 15
type input "EUR"
click at [601, 315] on input "text" at bounding box center [626, 310] width 119 height 15
paste input "232,216.5700000"
type input "$232,216.5700000"
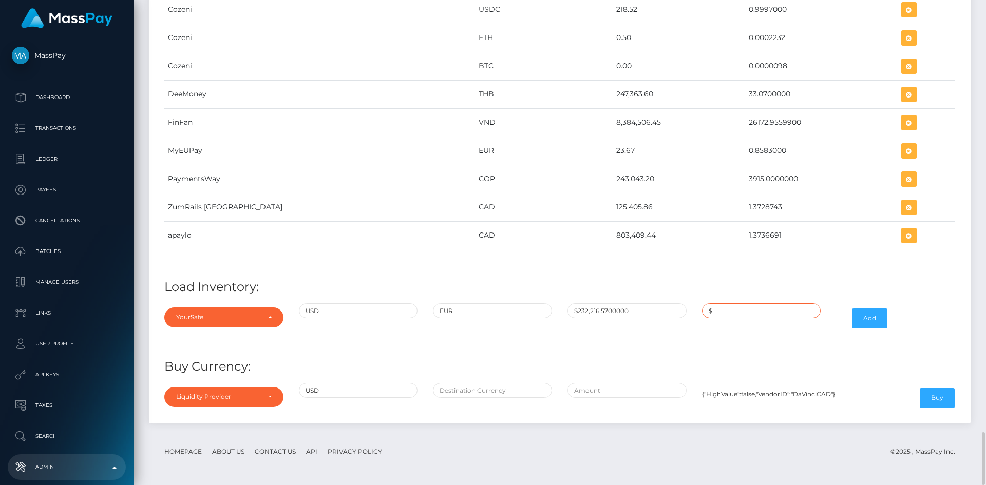
click at [733, 308] on input "$" at bounding box center [761, 310] width 119 height 15
paste input "0.8521771"
type input "$0.8521771"
click at [868, 319] on button "Add" at bounding box center [869, 319] width 35 height 20
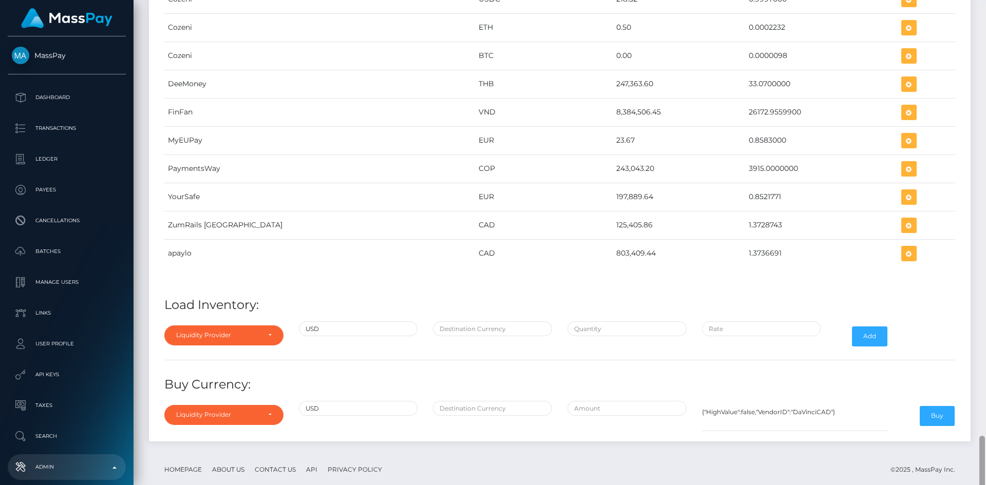
scroll to position [4004, 0]
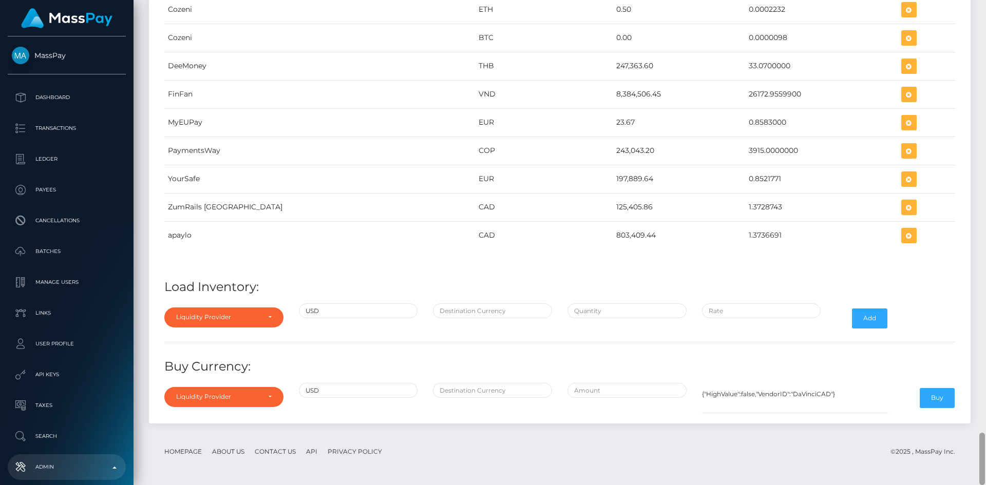
drag, startPoint x: 983, startPoint y: 53, endPoint x: 985, endPoint y: 469, distance: 416.0
click at [985, 469] on div at bounding box center [982, 242] width 8 height 485
